Goal: Contribute content: Contribute content

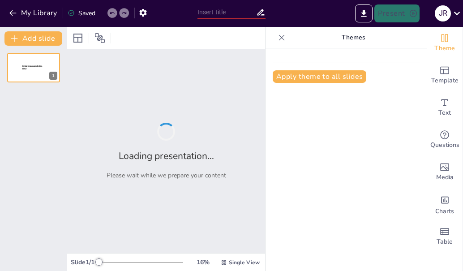
type input "Personalización de Pantalones: Innovación en el Diseño a Través de PantLab"
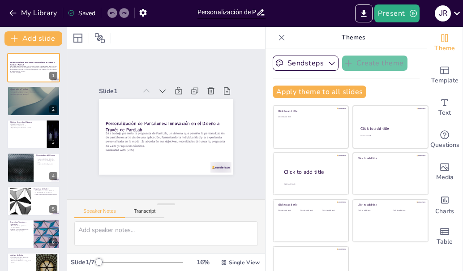
click at [197, 35] on div at bounding box center [166, 38] width 198 height 22
click at [21, 109] on div at bounding box center [34, 101] width 54 height 30
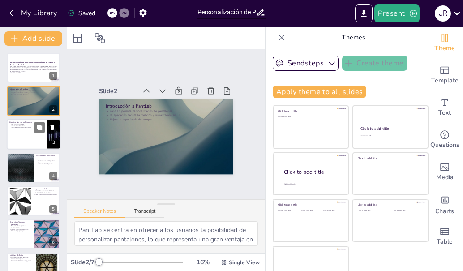
click at [28, 145] on div at bounding box center [34, 134] width 54 height 30
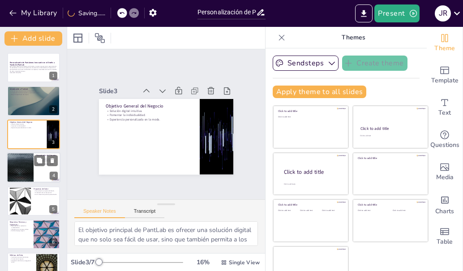
click at [21, 173] on div at bounding box center [20, 167] width 54 height 30
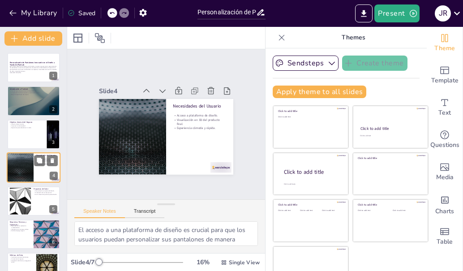
scroll to position [9, 0]
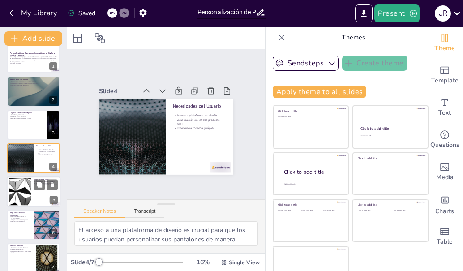
click at [23, 188] on div at bounding box center [20, 191] width 48 height 27
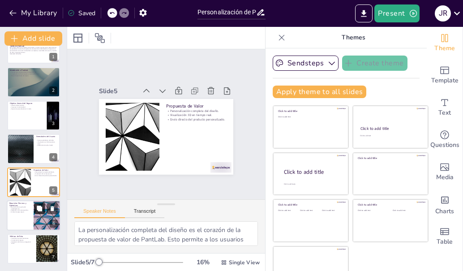
click at [34, 207] on button at bounding box center [39, 208] width 11 height 11
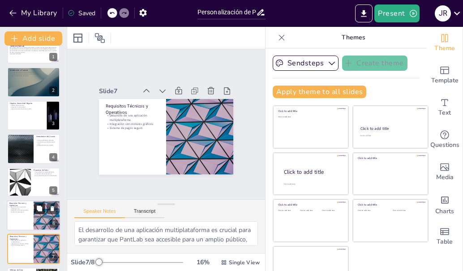
scroll to position [52, 0]
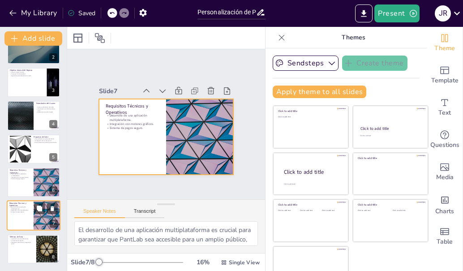
click at [33, 222] on div at bounding box center [34, 216] width 54 height 30
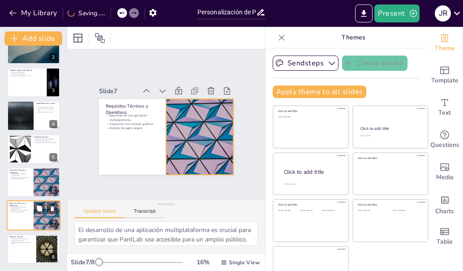
click at [38, 223] on div at bounding box center [47, 216] width 54 height 30
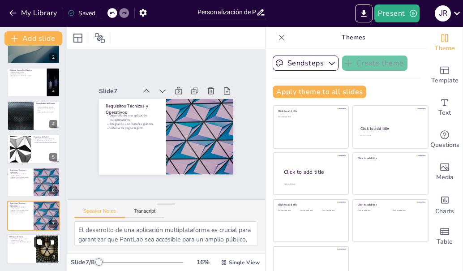
click at [37, 241] on icon at bounding box center [39, 242] width 6 height 6
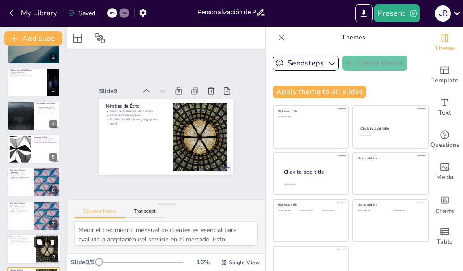
scroll to position [85, 0]
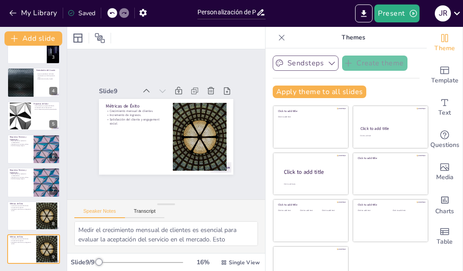
click at [319, 68] on button "Sendsteps" at bounding box center [306, 62] width 66 height 15
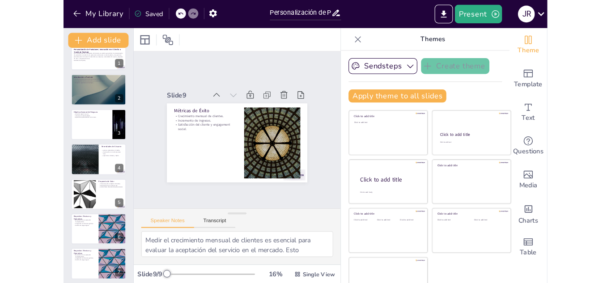
scroll to position [13, 0]
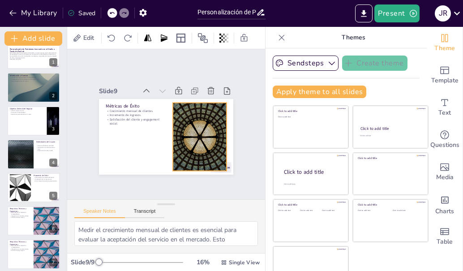
click at [187, 133] on div at bounding box center [196, 104] width 126 height 138
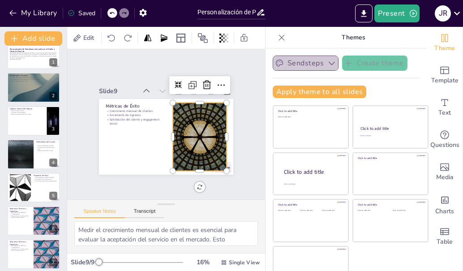
click at [307, 60] on button "Sendsteps" at bounding box center [306, 62] width 66 height 15
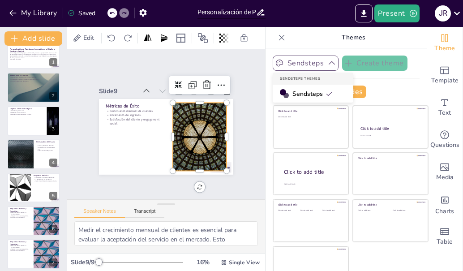
click at [312, 60] on button "Sendsteps" at bounding box center [306, 62] width 66 height 15
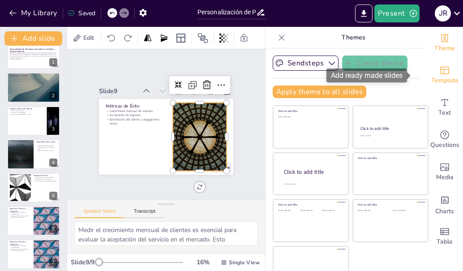
click at [436, 78] on span "Template" at bounding box center [444, 81] width 27 height 10
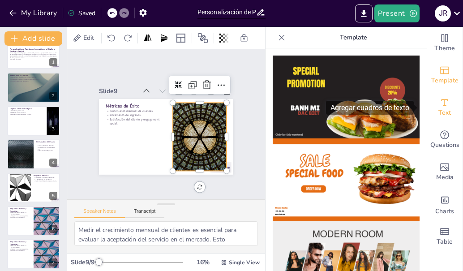
click at [441, 101] on icon "Add text boxes" at bounding box center [444, 102] width 7 height 7
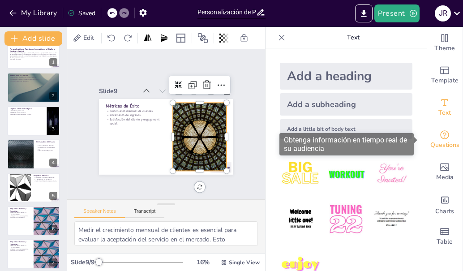
click at [445, 139] on div "Questions" at bounding box center [445, 140] width 36 height 32
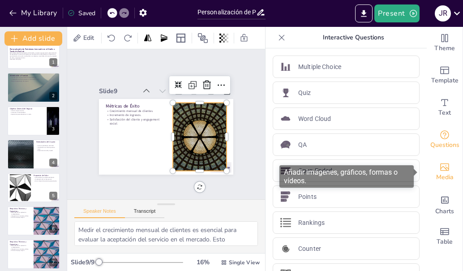
click at [439, 165] on icon "Add images, graphics, shapes or video" at bounding box center [444, 167] width 11 height 11
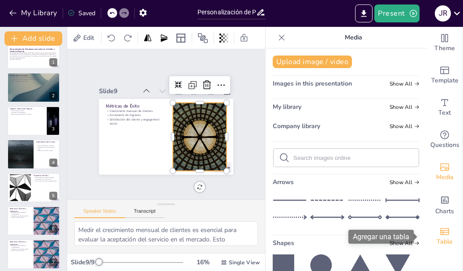
click at [436, 240] on span "Table" at bounding box center [444, 242] width 16 height 10
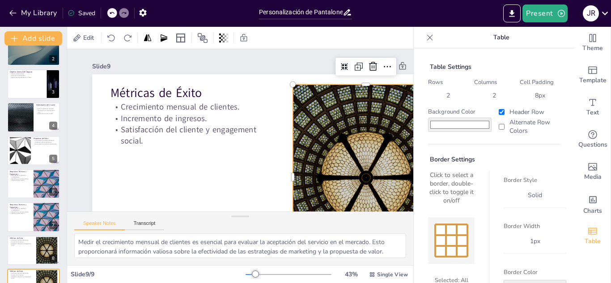
scroll to position [73, 0]
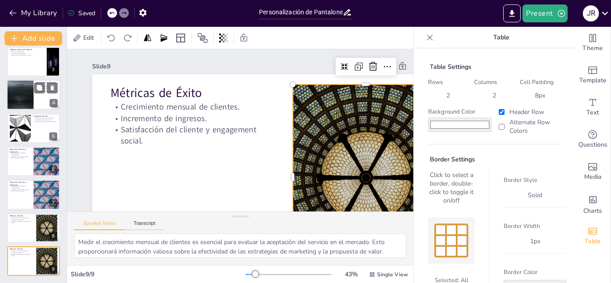
click at [34, 96] on div at bounding box center [34, 95] width 54 height 30
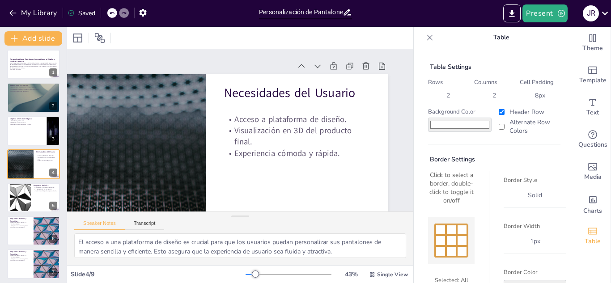
scroll to position [0, 82]
click at [32, 201] on div at bounding box center [33, 198] width 53 height 30
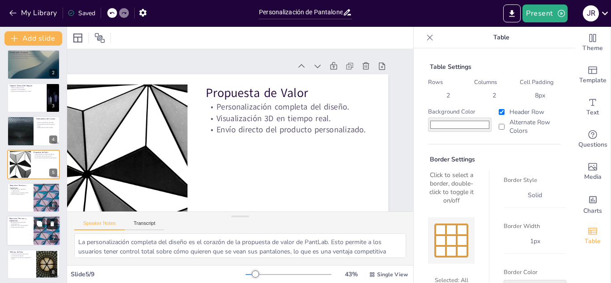
click at [49, 225] on icon at bounding box center [52, 224] width 6 height 6
drag, startPoint x: 48, startPoint y: 235, endPoint x: 10, endPoint y: 253, distance: 42.4
click at [23, 245] on div at bounding box center [47, 231] width 48 height 27
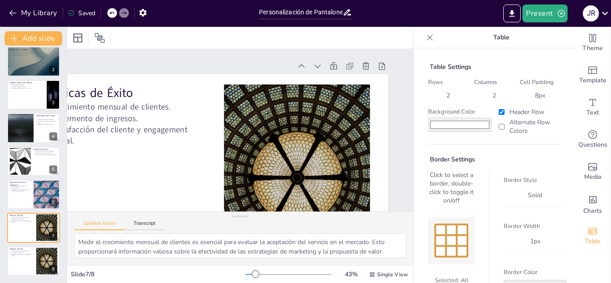
scroll to position [0, 0]
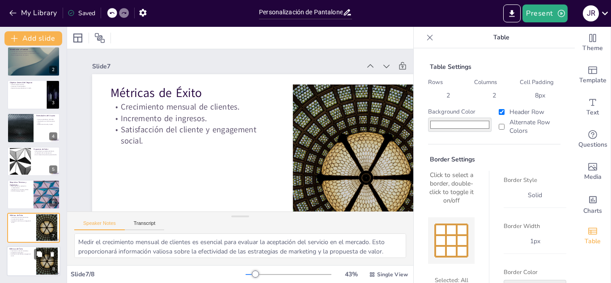
click at [36, 269] on div at bounding box center [34, 261] width 54 height 30
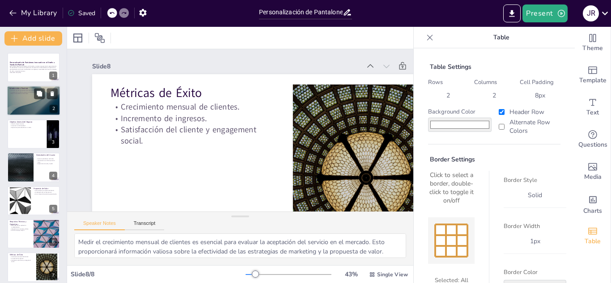
click at [36, 106] on div at bounding box center [34, 101] width 54 height 30
type textarea "PantLab se centra en ofrecer a los usuarios la posibilidad de personalizar pant…"
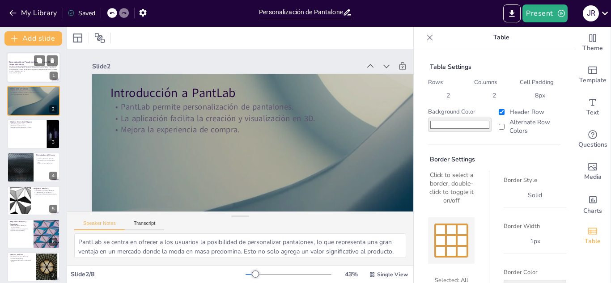
click at [25, 61] on strong "Personalización de Pantalones: Innovación en el Diseño a Través de PantLab" at bounding box center [32, 63] width 46 height 5
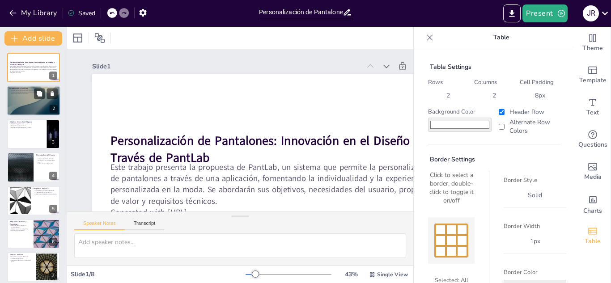
click at [24, 105] on div at bounding box center [34, 101] width 54 height 30
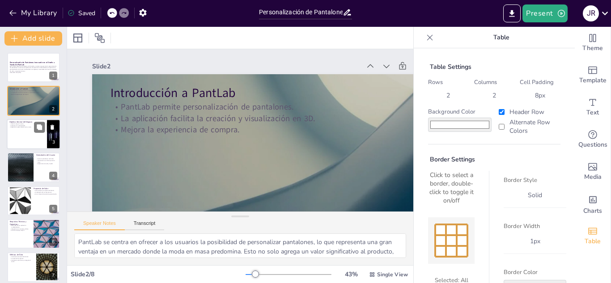
click at [19, 143] on div at bounding box center [34, 134] width 54 height 30
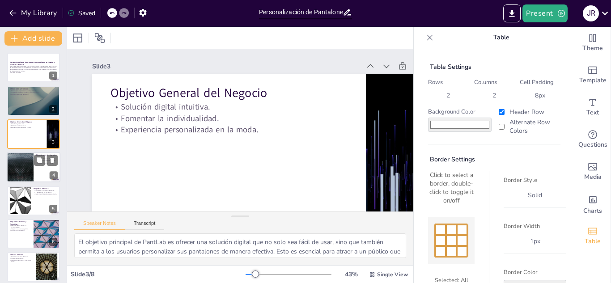
click at [24, 170] on div at bounding box center [20, 167] width 54 height 30
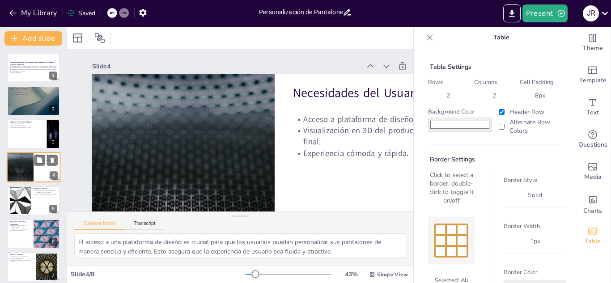
scroll to position [3, 0]
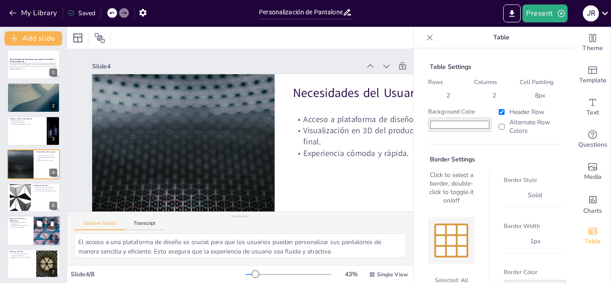
click at [28, 202] on div at bounding box center [19, 197] width 47 height 27
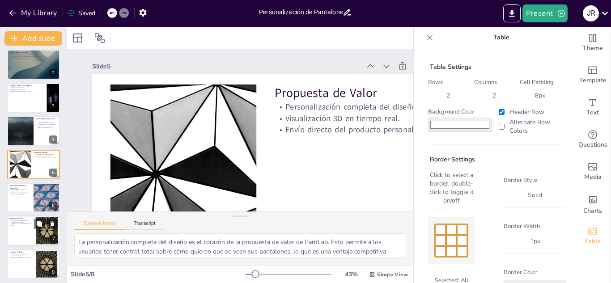
click at [31, 224] on p "Satisfacción del cliente y engagement social." at bounding box center [21, 224] width 24 height 3
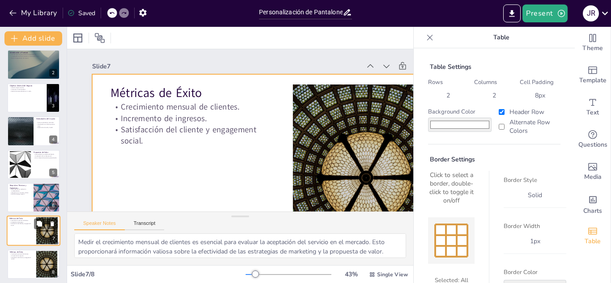
scroll to position [39, 0]
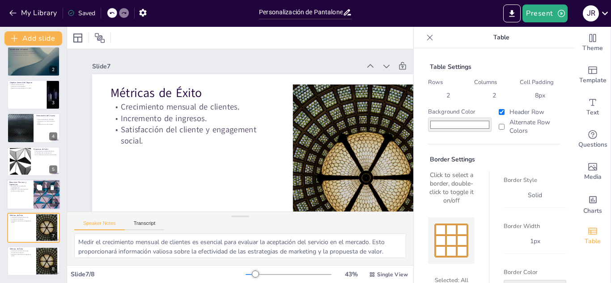
click at [21, 193] on div at bounding box center [34, 194] width 54 height 30
type textarea "El desarrollo de una aplicación multiplataforma es crucial para garantizar que …"
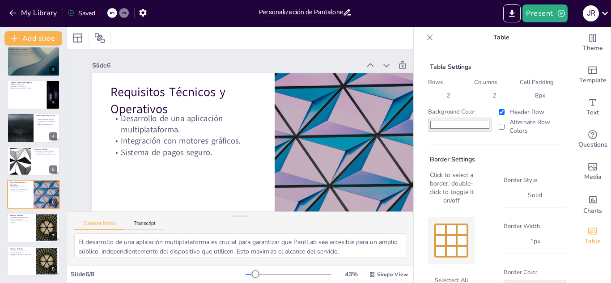
scroll to position [0, 0]
